Goal: Transaction & Acquisition: Purchase product/service

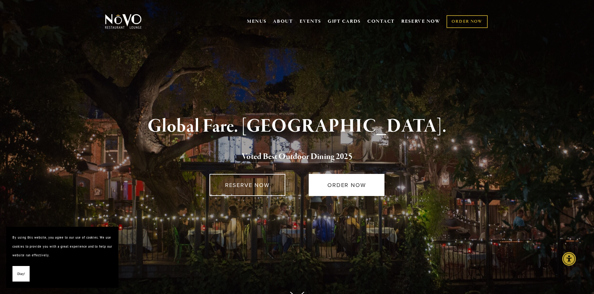
click at [350, 182] on link "ORDER NOW" at bounding box center [346, 185] width 76 height 22
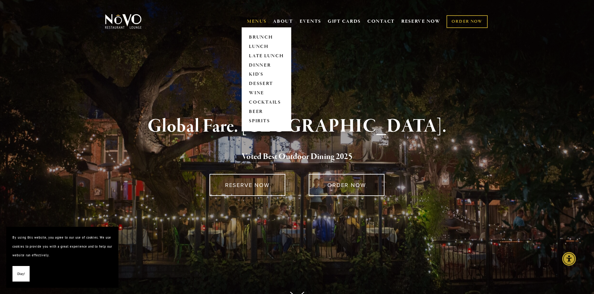
click at [248, 21] on link "MENUS" at bounding box center [257, 21] width 20 height 6
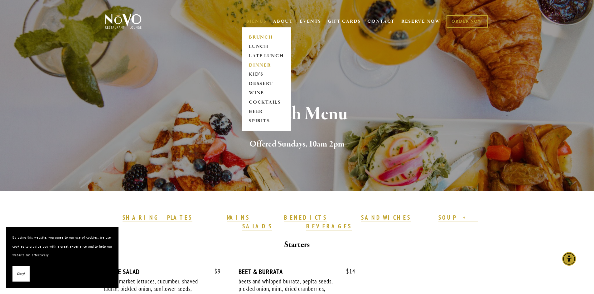
click at [257, 65] on link "DINNER" at bounding box center [266, 65] width 39 height 9
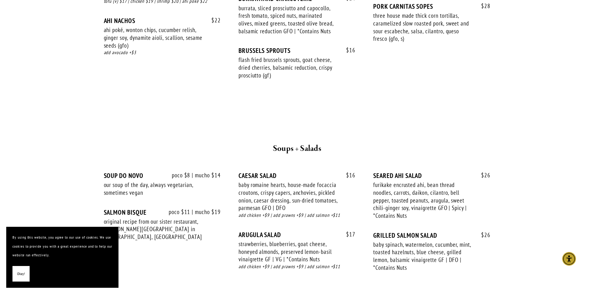
scroll to position [634, 0]
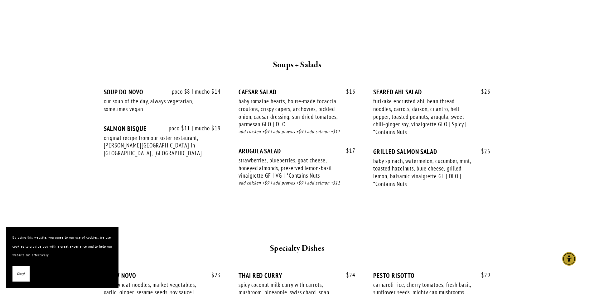
click at [151, 103] on div "our soup of the day, always vegetarian, sometimes vegan" at bounding box center [153, 105] width 99 height 15
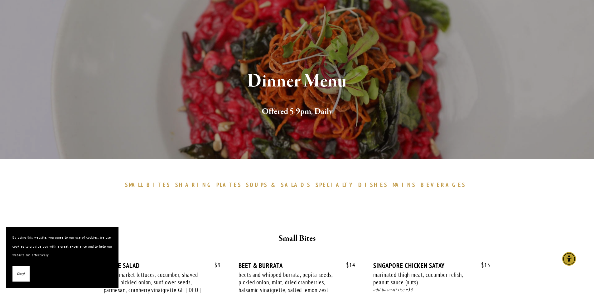
scroll to position [0, 0]
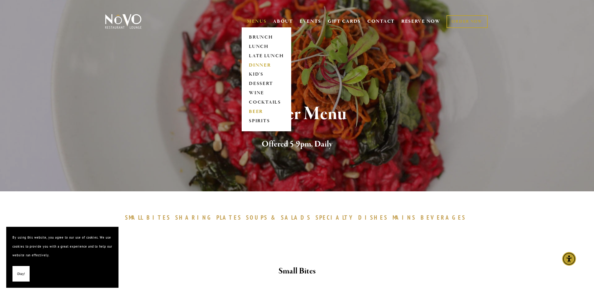
click at [259, 109] on link "BEER" at bounding box center [266, 112] width 39 height 9
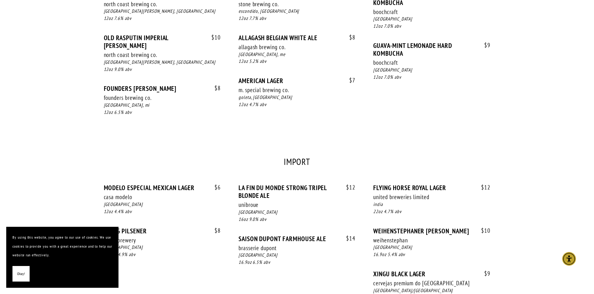
scroll to position [499, 0]
